Goal: Task Accomplishment & Management: Use online tool/utility

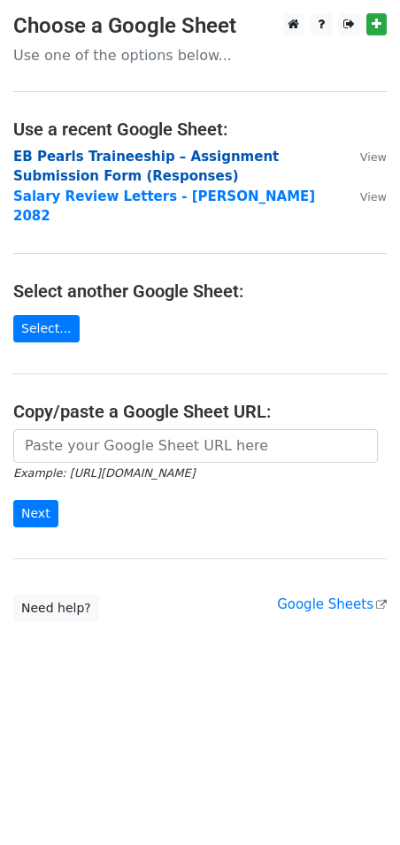
click at [274, 164] on strong "EB Pearls Traineeship – Assignment Submission Form (Responses)" at bounding box center [146, 167] width 266 height 36
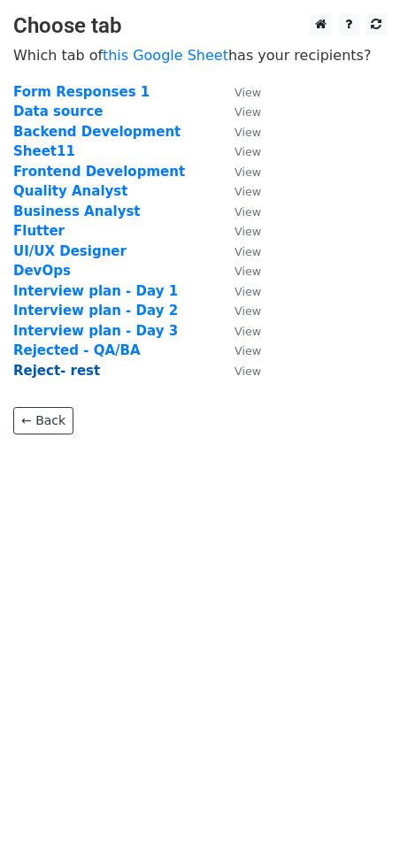
click at [26, 370] on strong "Reject- rest" at bounding box center [56, 371] width 87 height 16
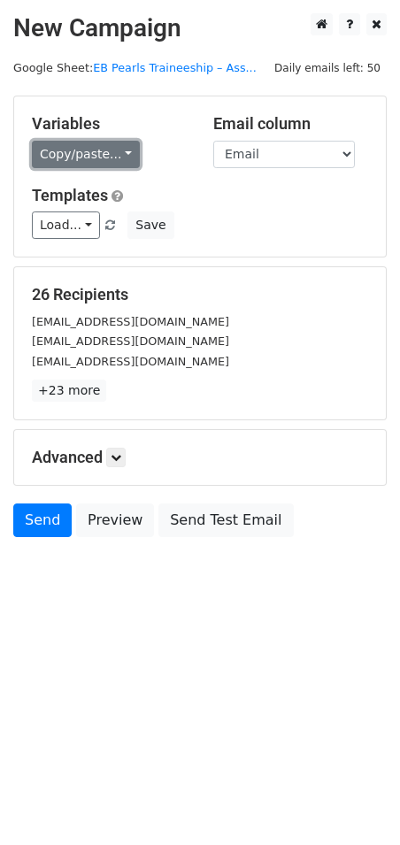
click at [78, 159] on link "Copy/paste..." at bounding box center [86, 154] width 108 height 27
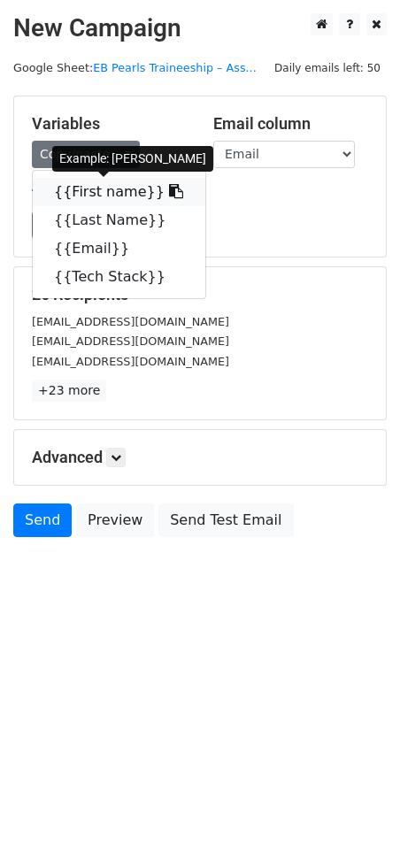
click at [93, 189] on link "{{First name}}" at bounding box center [119, 192] width 173 height 28
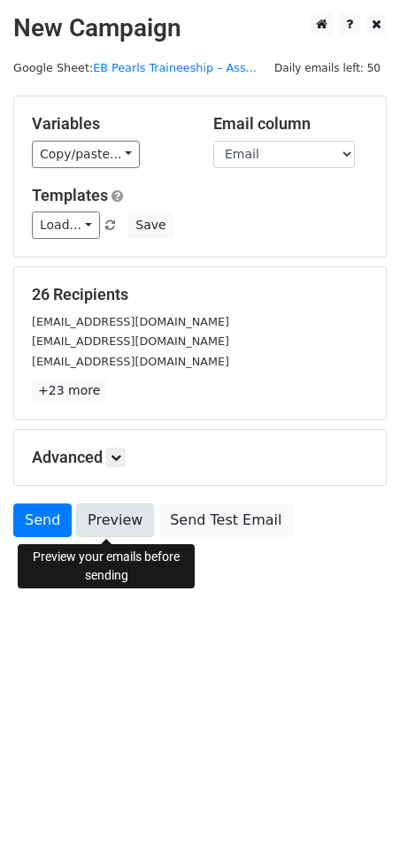
click at [113, 517] on link "Preview" at bounding box center [115, 521] width 78 height 34
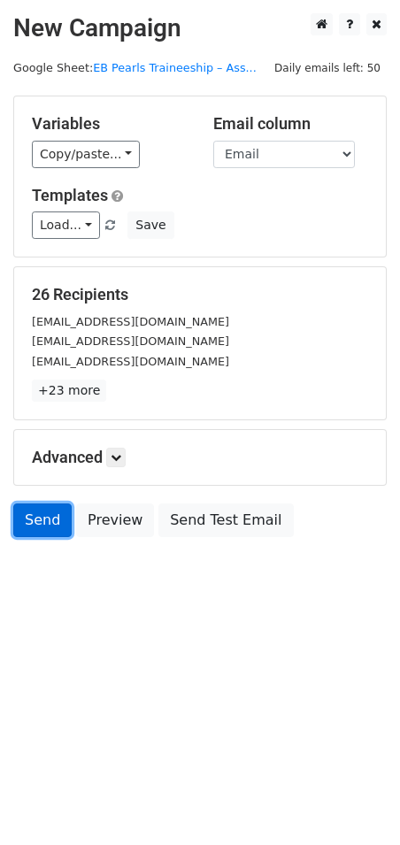
click at [40, 534] on link "Send" at bounding box center [42, 521] width 58 height 34
